Goal: Task Accomplishment & Management: Use online tool/utility

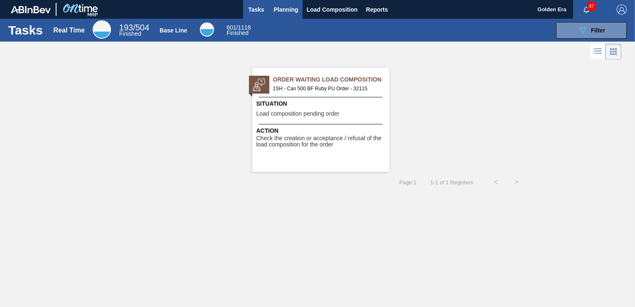
click at [279, 6] on span "Planning" at bounding box center [286, 10] width 25 height 10
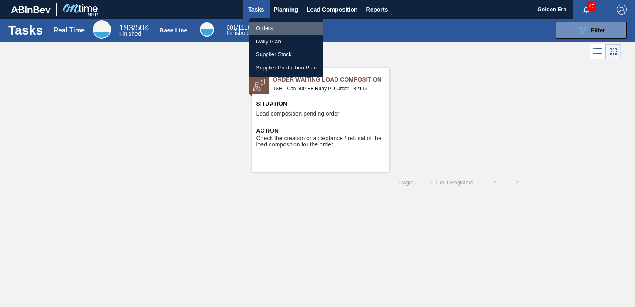
click at [271, 28] on li "Orders" at bounding box center [286, 28] width 74 height 13
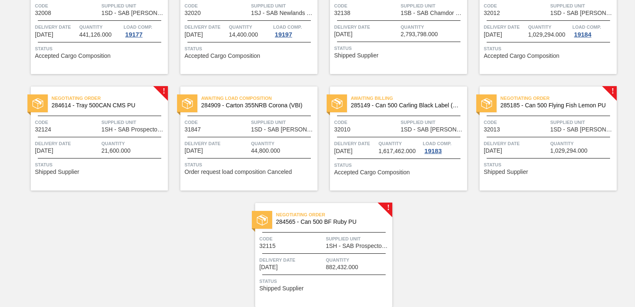
scroll to position [600, 0]
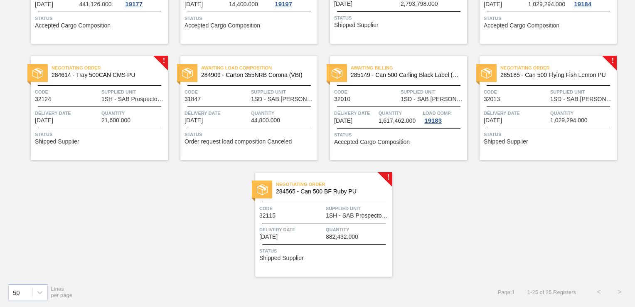
click at [342, 242] on div "Negotiating Order 284565 - Can 500 BF Ruby PU Code 32115 Supplied Unit 1SH - SA…" at bounding box center [323, 224] width 137 height 104
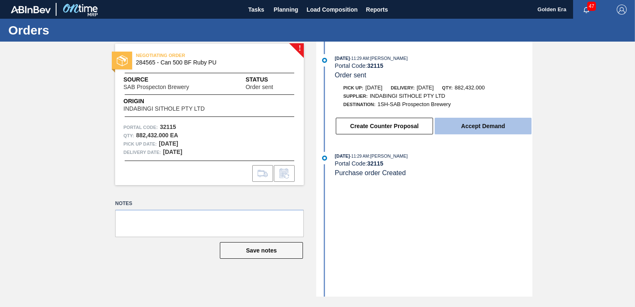
click at [481, 125] on button "Accept Demand" at bounding box center [483, 126] width 97 height 17
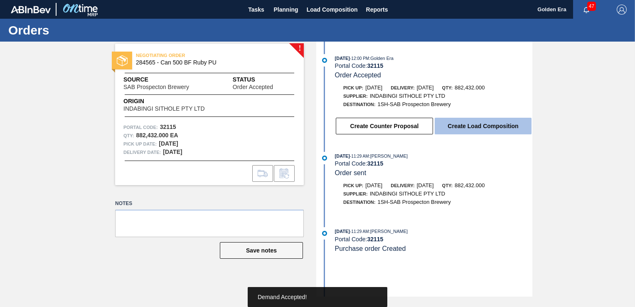
click at [482, 126] on button "Create Load Composition" at bounding box center [483, 126] width 97 height 17
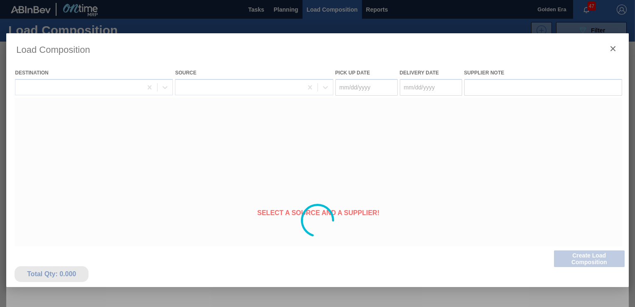
type Date "[DATE]"
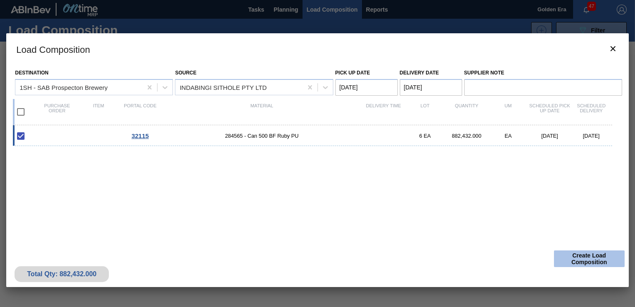
click at [569, 254] on button "Create Load Composition" at bounding box center [589, 258] width 71 height 17
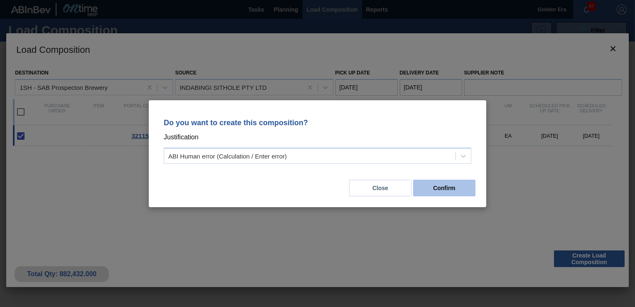
click at [441, 191] on button "Confirm" at bounding box center [444, 188] width 62 height 17
